Goal: Task Accomplishment & Management: Complete application form

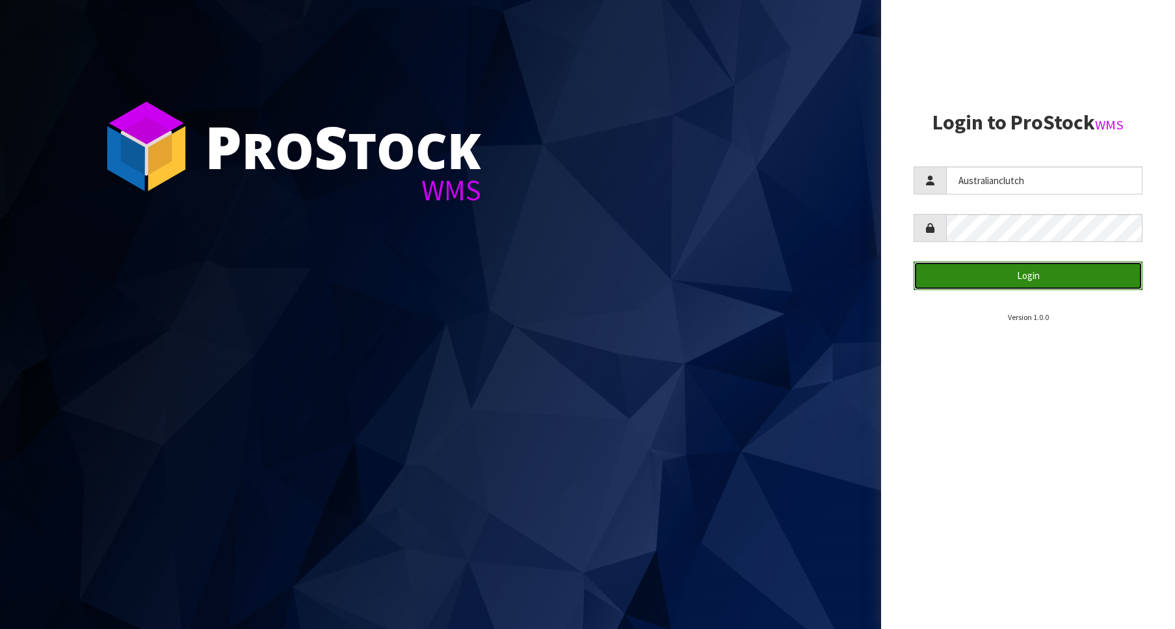
click at [1028, 285] on button "Login" at bounding box center [1028, 275] width 229 height 28
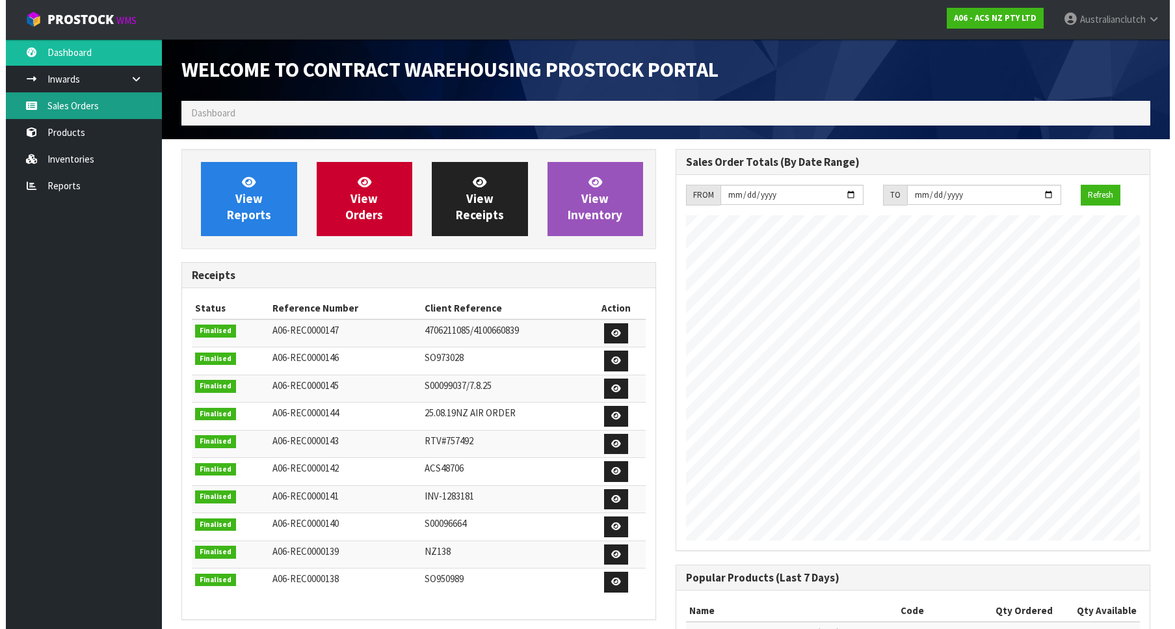
scroll to position [722, 494]
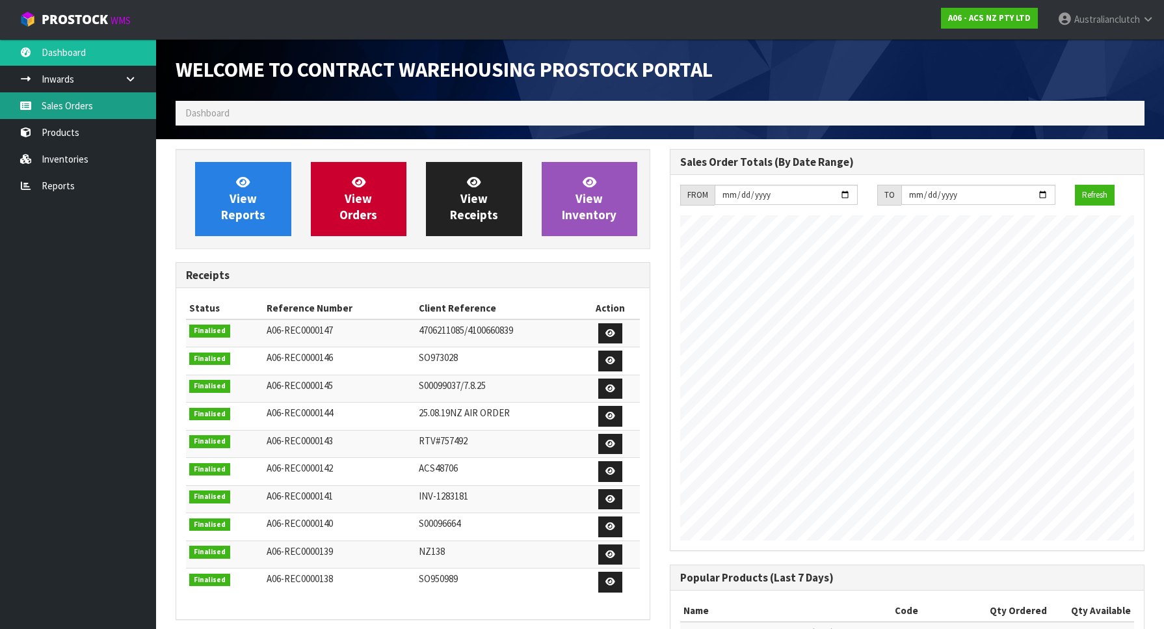
click at [87, 114] on link "Sales Orders" at bounding box center [78, 105] width 156 height 27
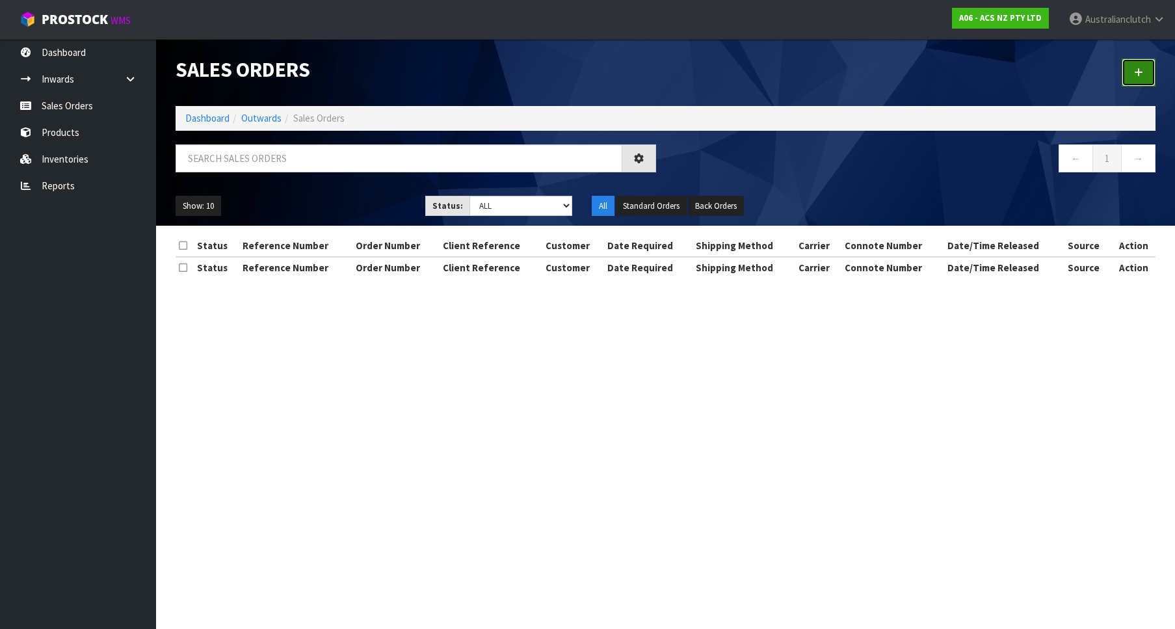
click at [1154, 68] on div at bounding box center [916, 72] width 500 height 67
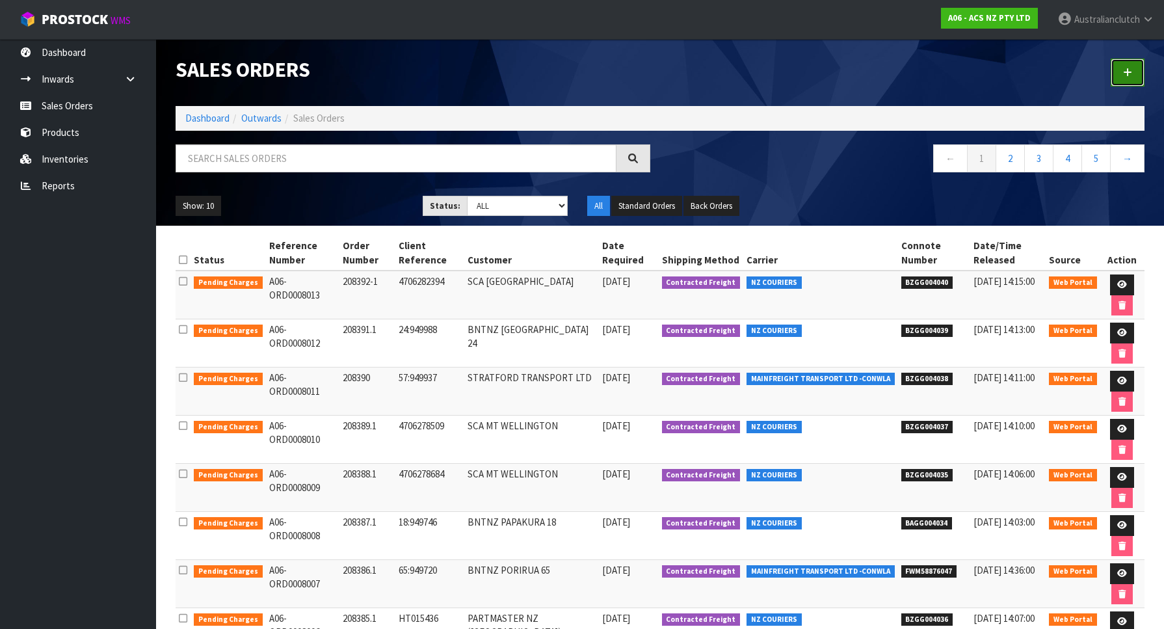
click at [1117, 67] on link at bounding box center [1128, 73] width 34 height 28
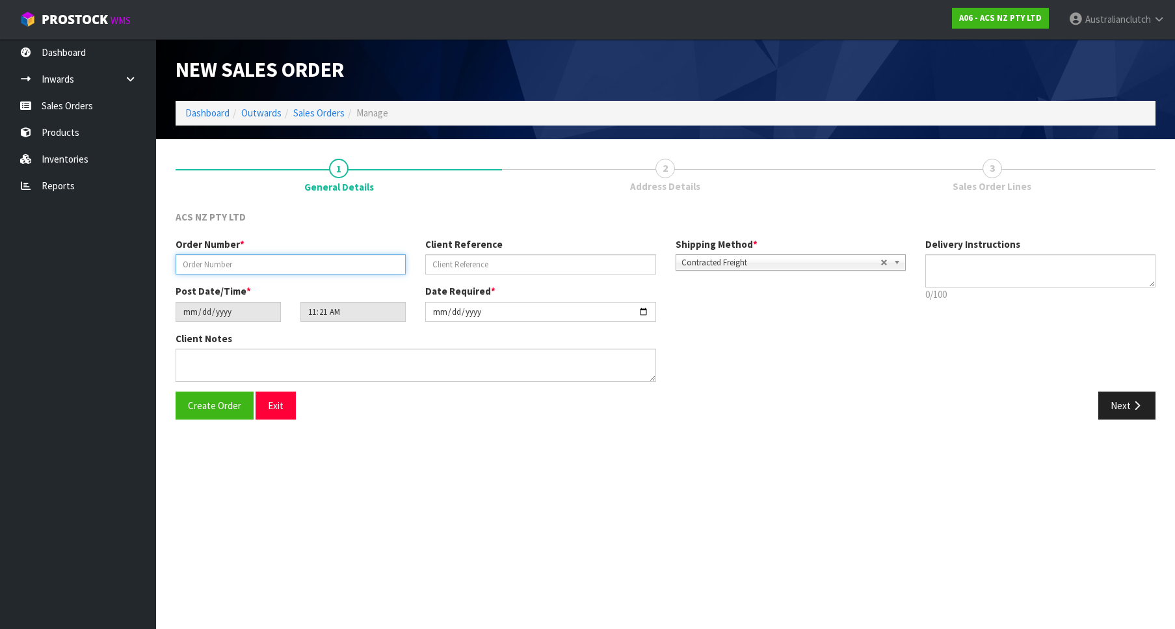
click at [286, 273] on input "text" at bounding box center [291, 264] width 230 height 20
paste input "208393.1"
type input "208393.1"
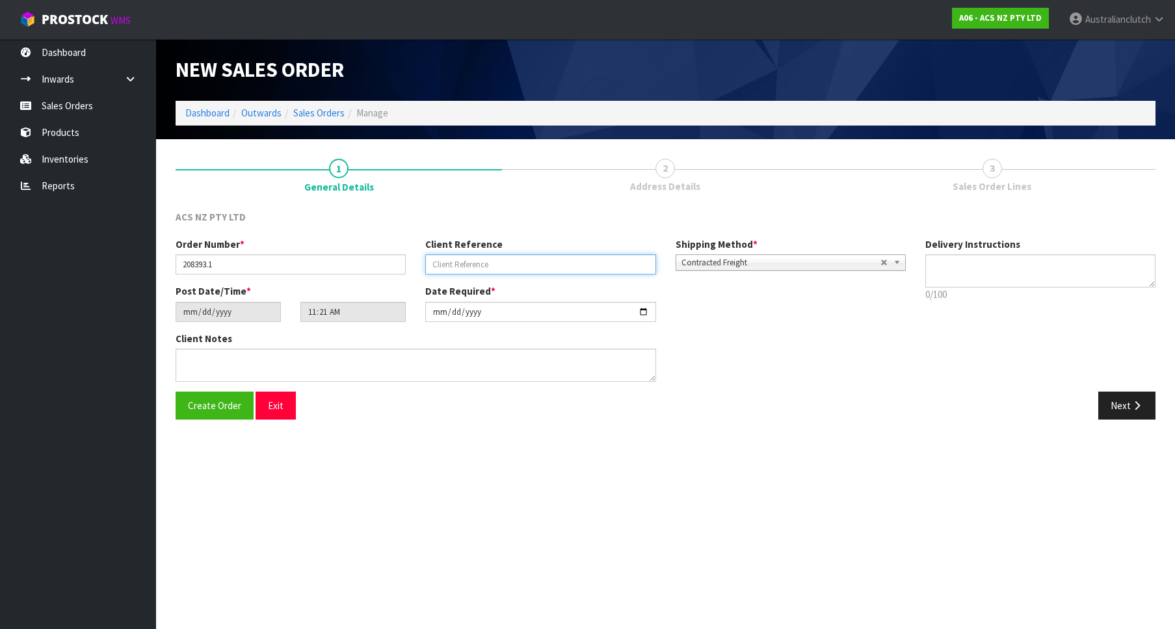
click at [539, 263] on input "text" at bounding box center [540, 264] width 230 height 20
paste input "84:950130"
type input "84:950130"
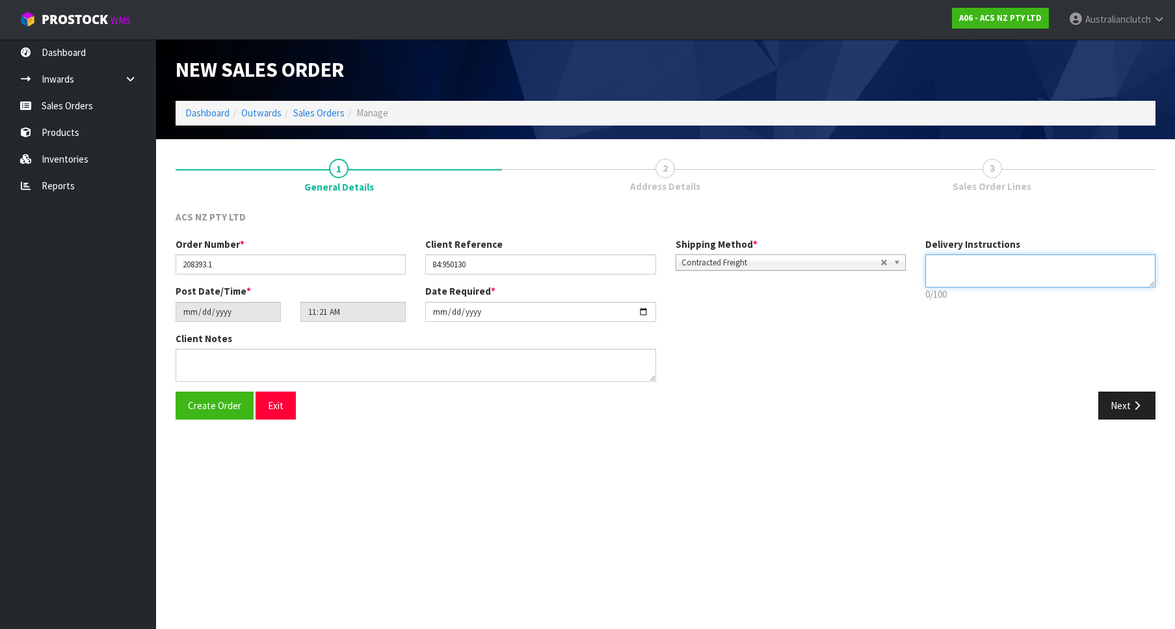
click at [1039, 277] on textarea at bounding box center [1041, 270] width 230 height 33
type textarea "PLEASE SEND VIA NZC"
click at [1143, 409] on icon "button" at bounding box center [1137, 406] width 12 height 10
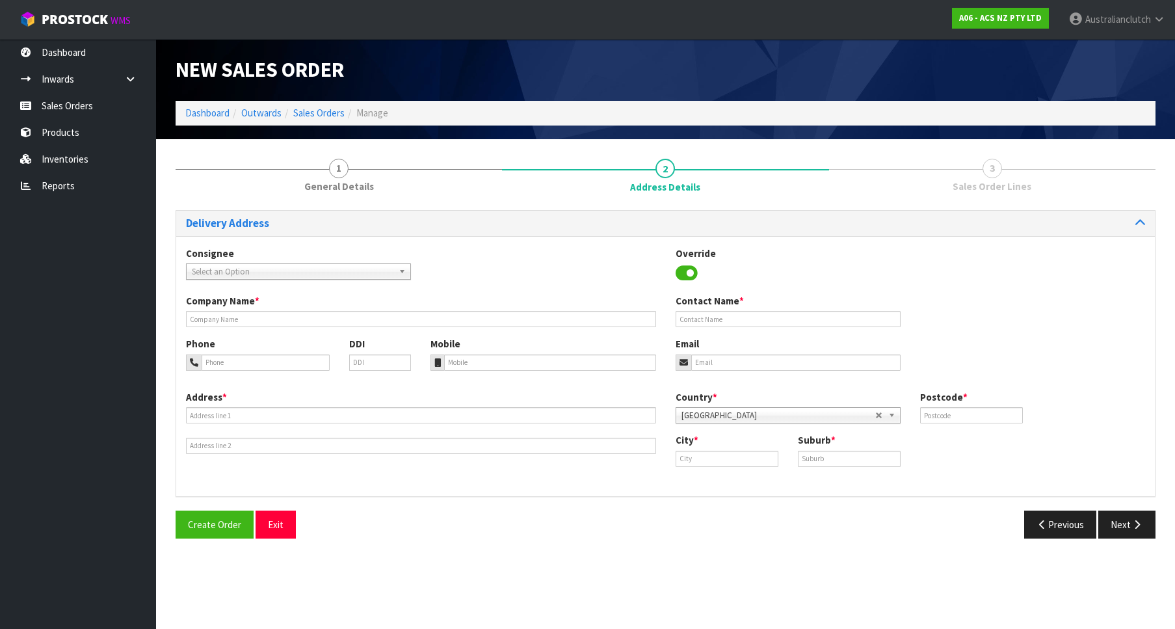
click at [281, 273] on span "Select an Option" at bounding box center [293, 272] width 202 height 16
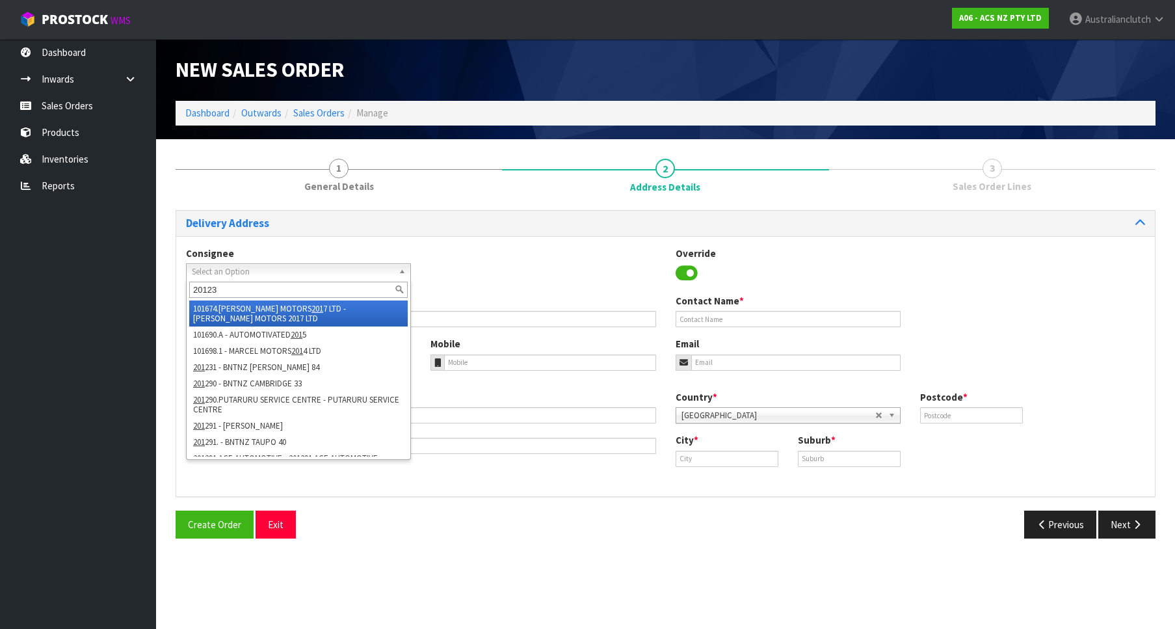
type input "201231"
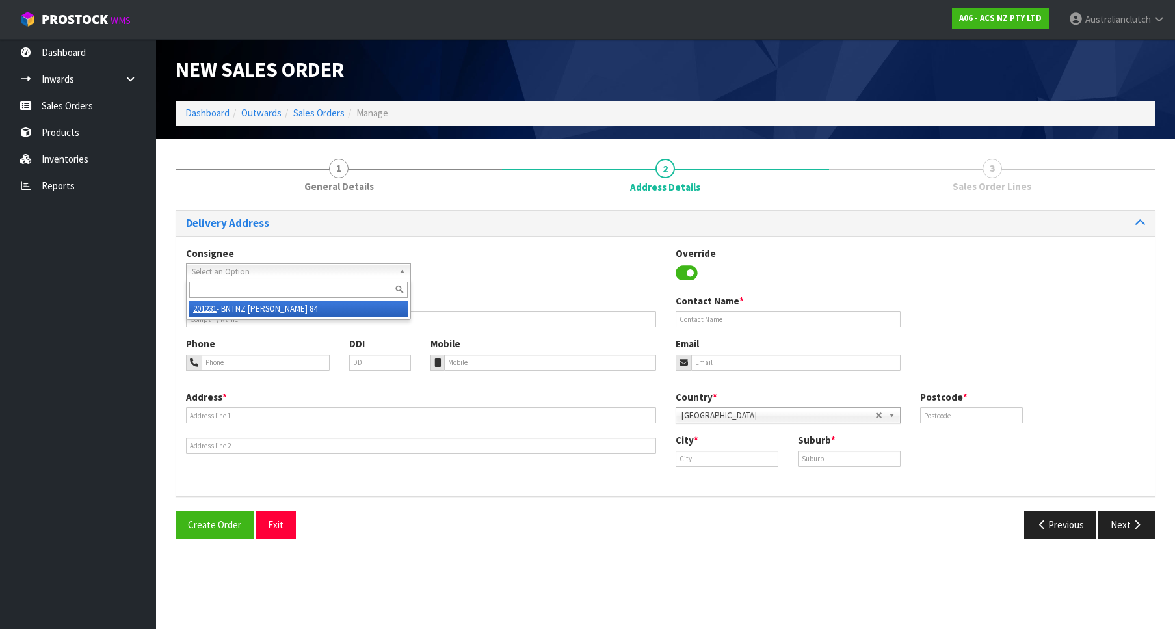
type input "BNTNZ [PERSON_NAME] 84"
type input "[STREET_ADDRESS]"
type input "9710"
type input "[PERSON_NAME]"
type input "[GEOGRAPHIC_DATA]"
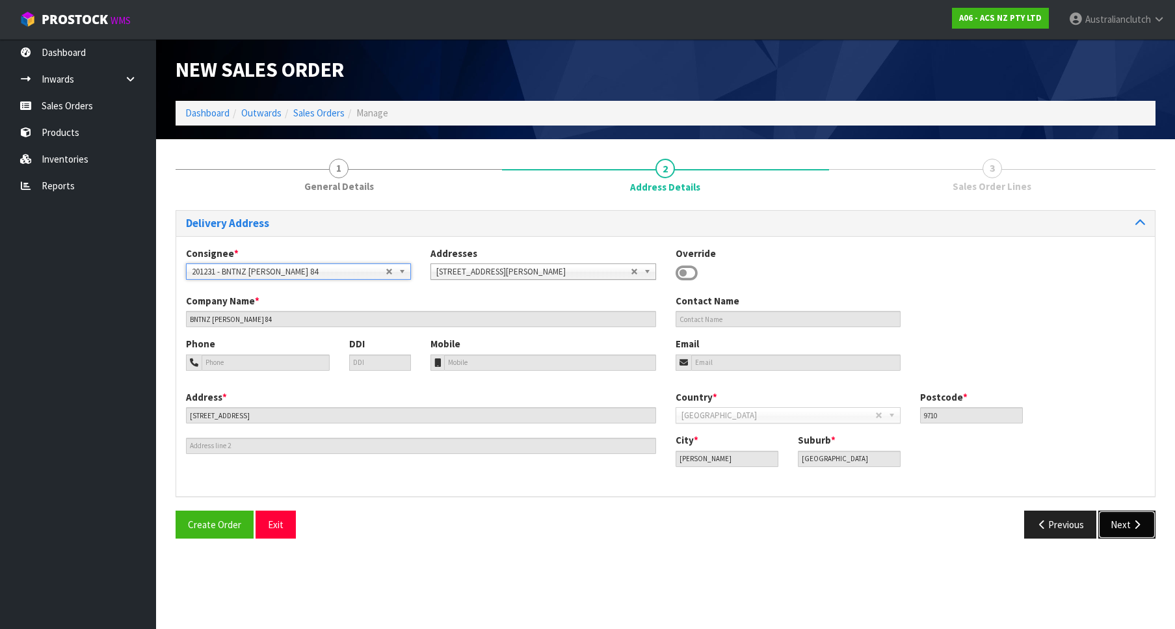
click at [1129, 526] on button "Next" at bounding box center [1127, 525] width 57 height 28
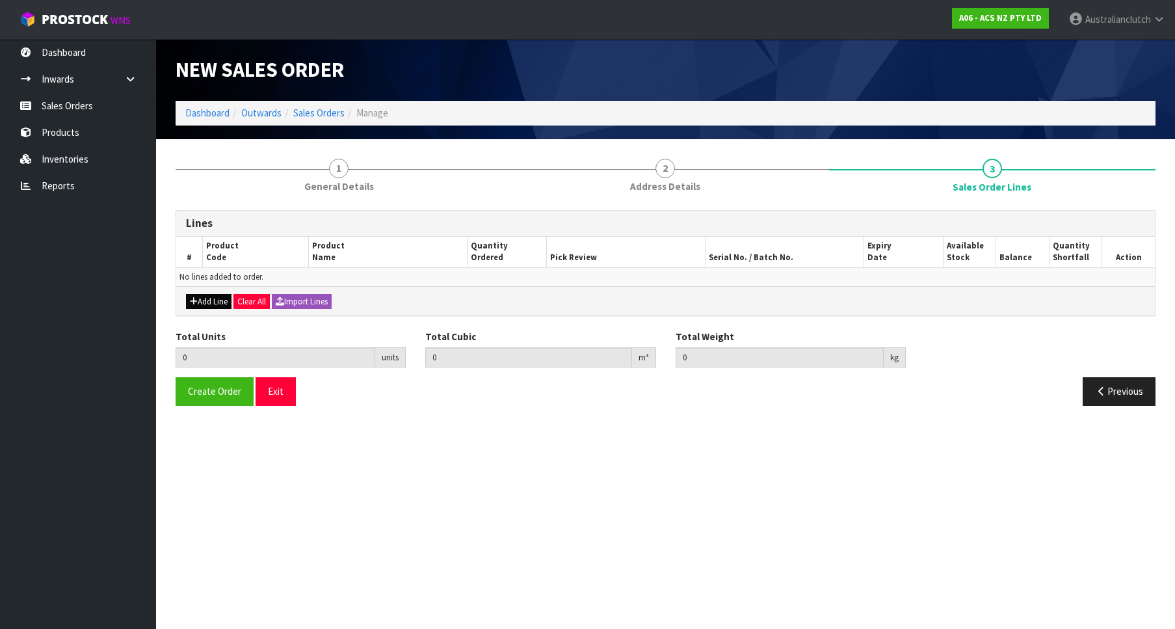
click at [210, 300] on div "Add Line Clear All Import Lines" at bounding box center [665, 300] width 979 height 29
click at [210, 300] on button "Add Line" at bounding box center [209, 302] width 46 height 16
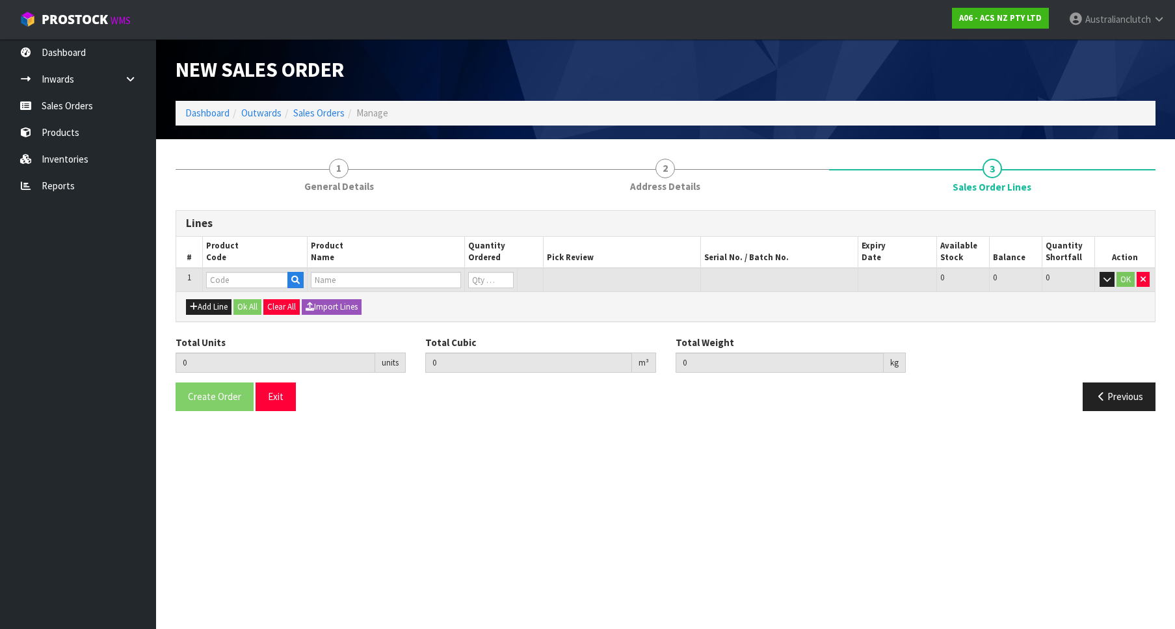
click at [237, 294] on div "Add Line Ok All Clear All Import Lines" at bounding box center [665, 305] width 979 height 29
click at [238, 283] on input "text" at bounding box center [247, 280] width 82 height 16
paste input "SCNI017"
type input "SCNI017"
type input "1"
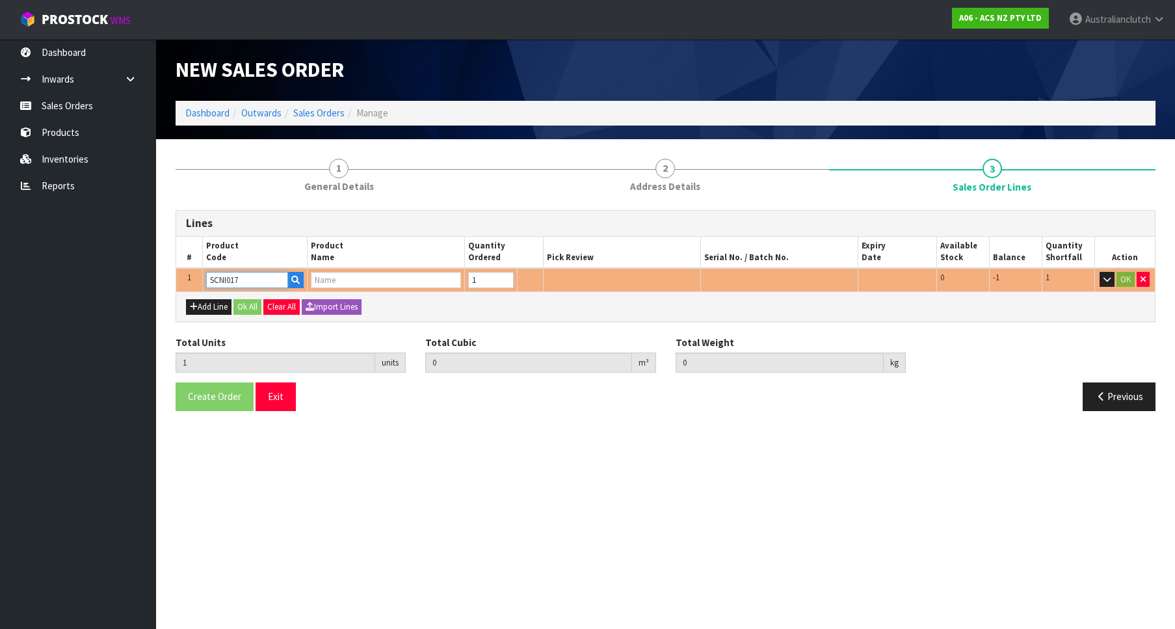
type input "1"
click at [505, 276] on input "1" at bounding box center [491, 280] width 46 height 16
type input "0.000787"
type input "0.25"
type input "CLUTCH S/CYL NISSAN 19.05MM (3/4")"
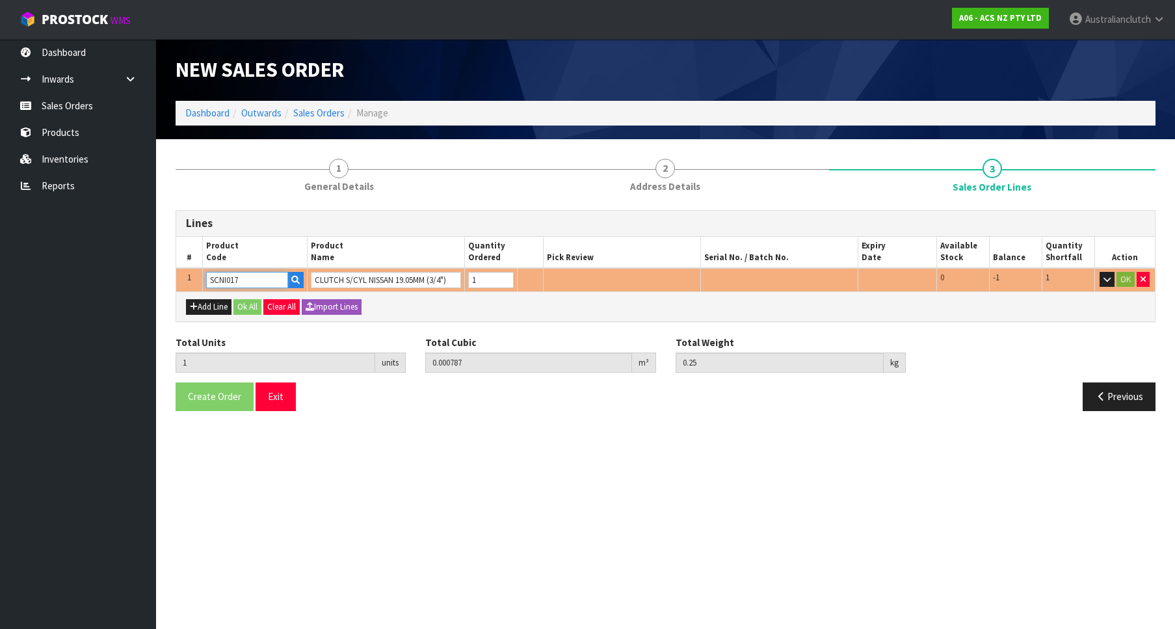
type input "SCNI017"
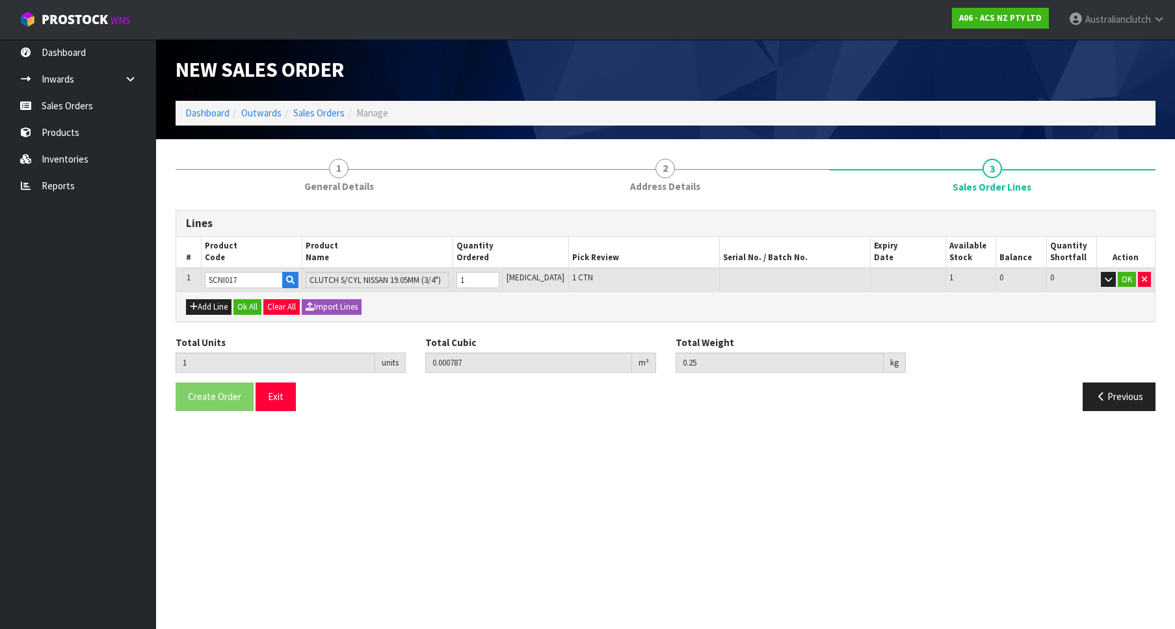
click at [1032, 310] on div "Add Line Ok All Clear All Import Lines" at bounding box center [665, 305] width 979 height 29
click at [1124, 281] on button "OK" at bounding box center [1127, 280] width 18 height 16
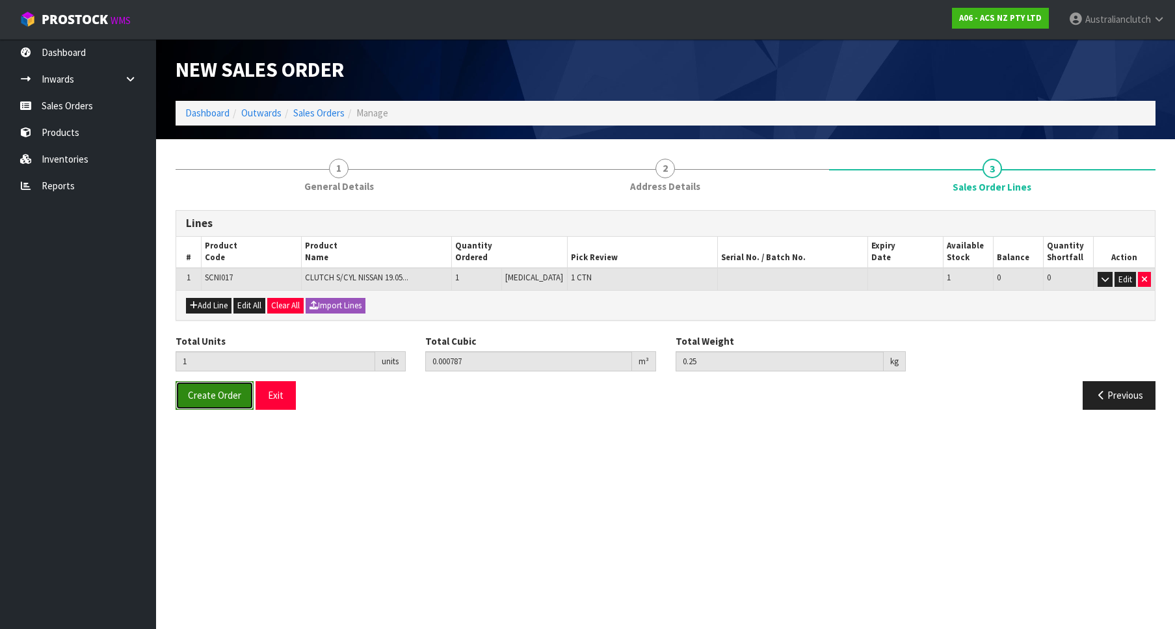
click at [211, 401] on span "Create Order" at bounding box center [214, 395] width 53 height 12
